Goal: Task Accomplishment & Management: Manage account settings

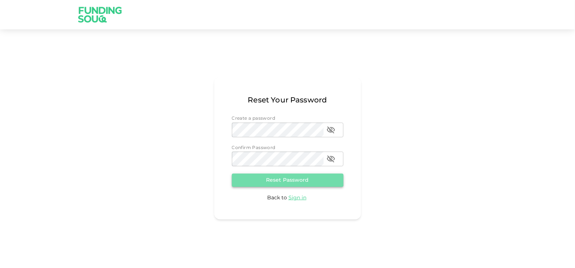
click at [289, 186] on button "Reset Password" at bounding box center [288, 180] width 112 height 13
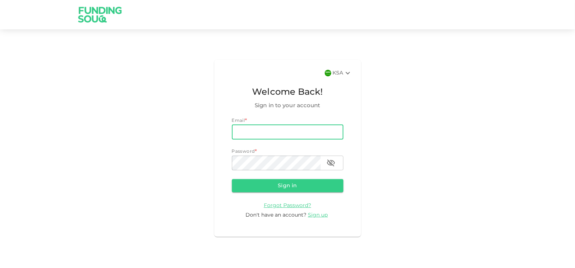
click at [280, 135] on input "email" at bounding box center [288, 132] width 112 height 15
type input "[PERSON_NAME][EMAIL_ADDRESS][DOMAIN_NAME]"
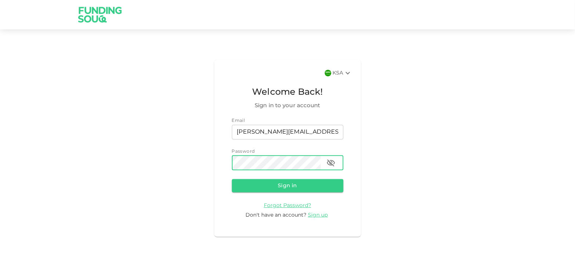
click at [232, 179] on button "Sign in" at bounding box center [288, 185] width 112 height 13
